Goal: Task Accomplishment & Management: Manage account settings

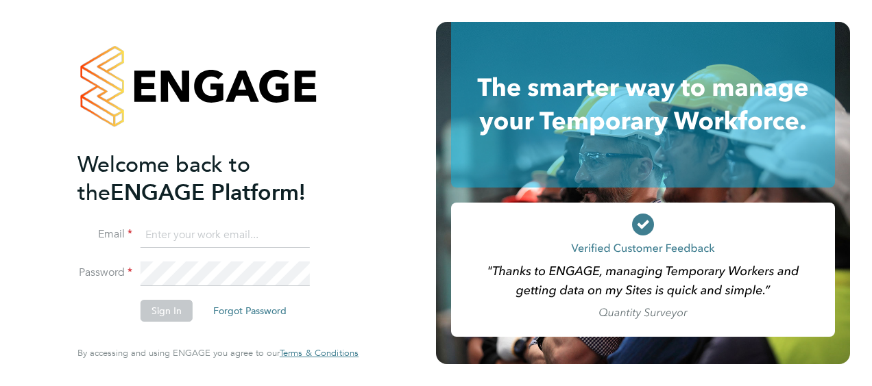
type input "[PERSON_NAME][EMAIL_ADDRESS][PERSON_NAME][DOMAIN_NAME]"
click at [180, 313] on button "Sign In" at bounding box center [166, 311] width 52 height 22
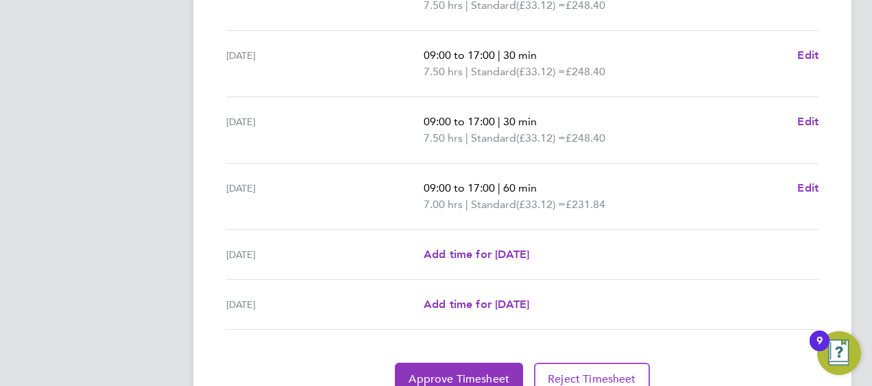
scroll to position [612, 0]
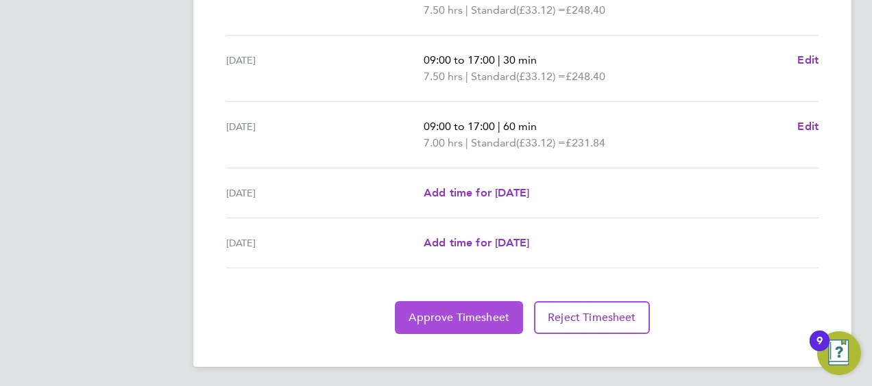
click at [499, 319] on span "Approve Timesheet" at bounding box center [458, 318] width 101 height 14
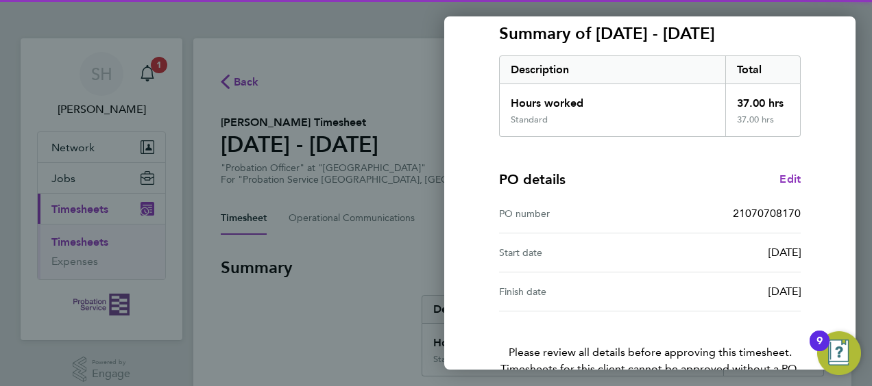
scroll to position [269, 0]
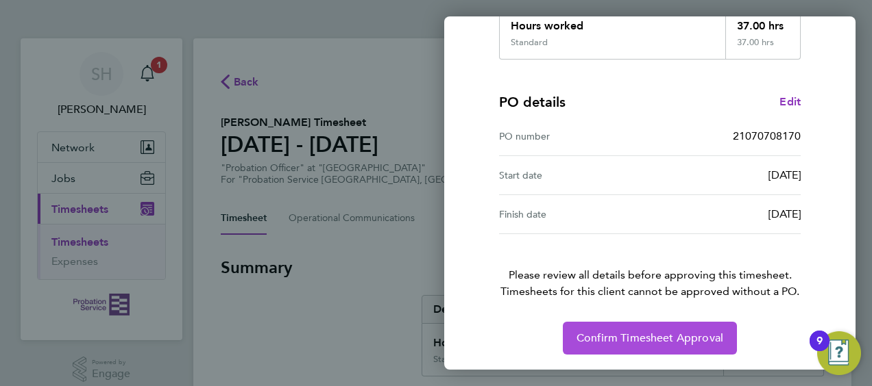
click at [713, 334] on span "Confirm Timesheet Approval" at bounding box center [649, 339] width 147 height 14
